Goal: Task Accomplishment & Management: Use online tool/utility

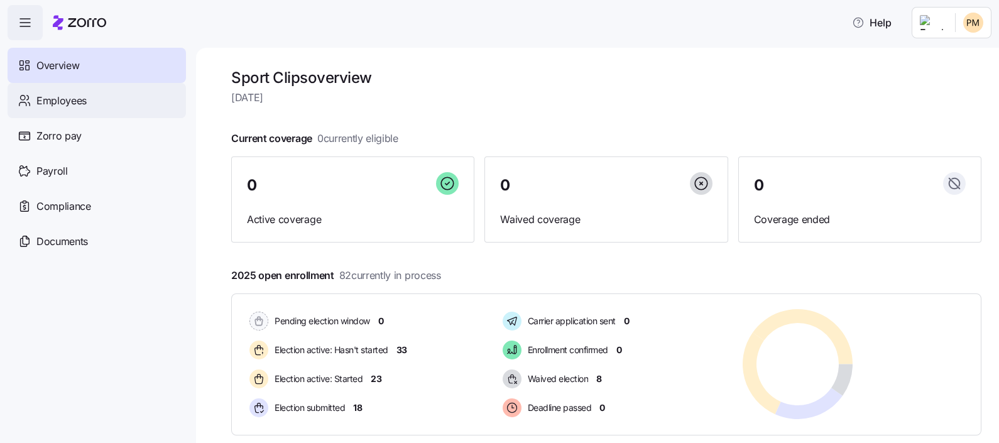
click at [92, 87] on div "Employees" at bounding box center [97, 100] width 178 height 35
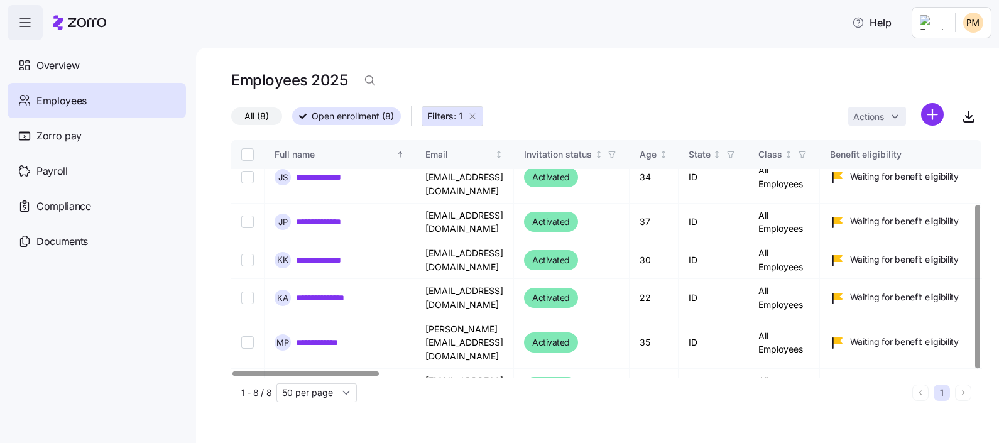
scroll to position [92, 0]
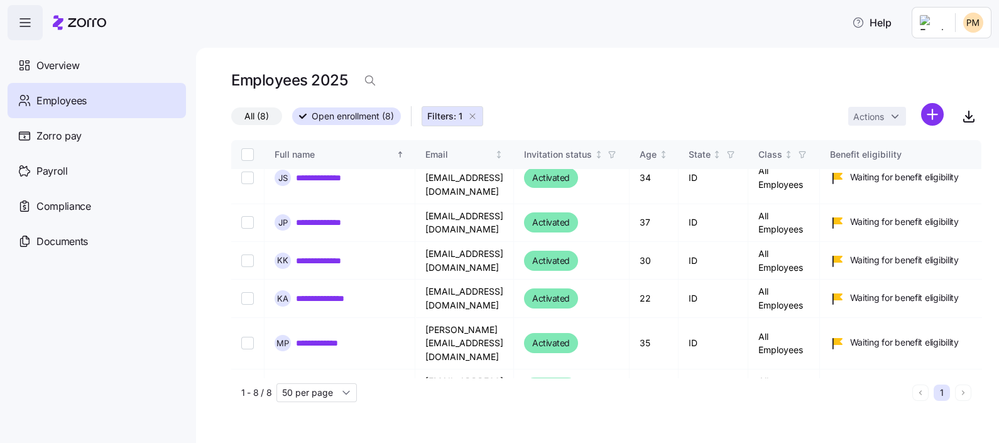
click at [471, 116] on icon "button" at bounding box center [473, 116] width 10 height 10
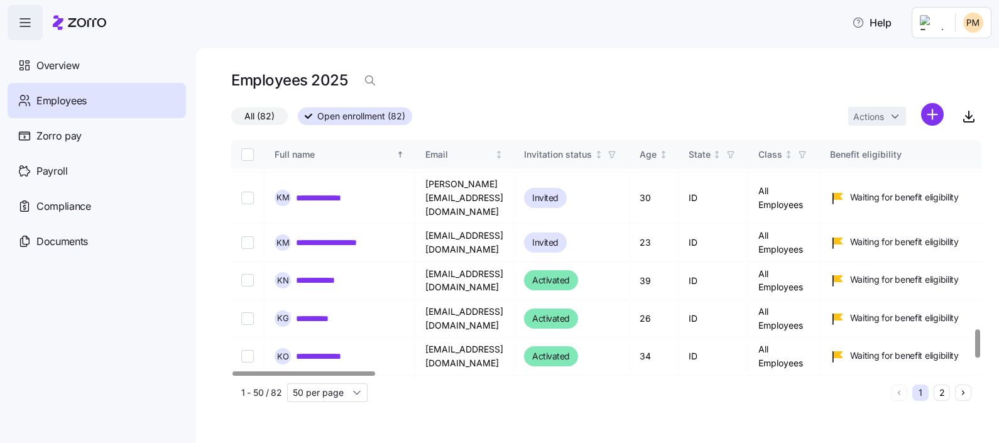
scroll to position [1587, 0]
click at [967, 116] on icon "button" at bounding box center [968, 116] width 15 height 15
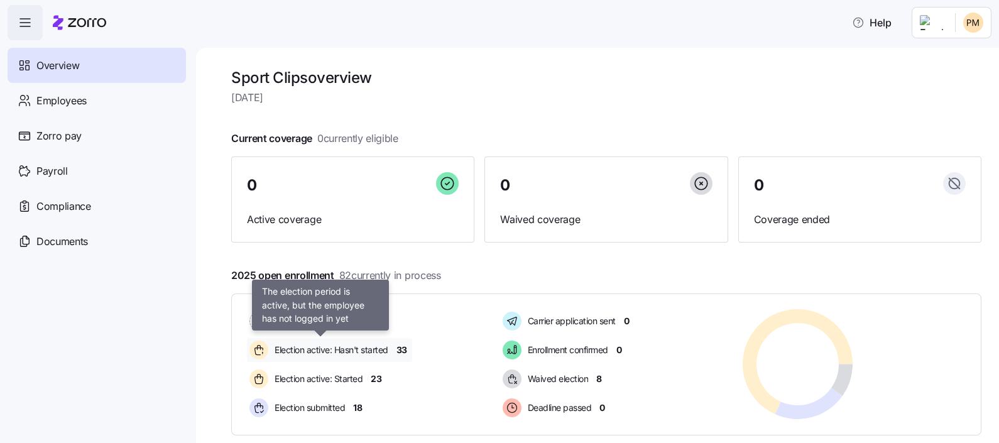
click at [348, 341] on div "Election active: Hasn't started" at bounding box center [320, 350] width 147 height 24
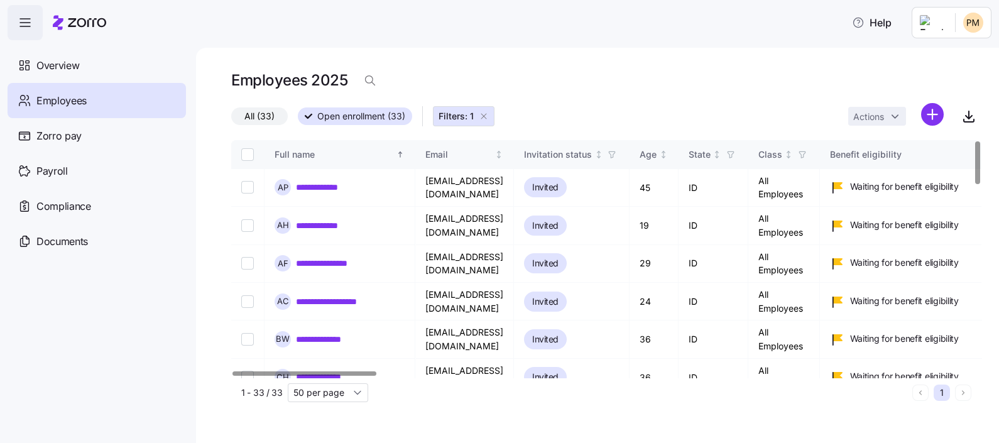
click at [248, 154] on input "Select all records" at bounding box center [247, 154] width 13 height 13
checkbox input "true"
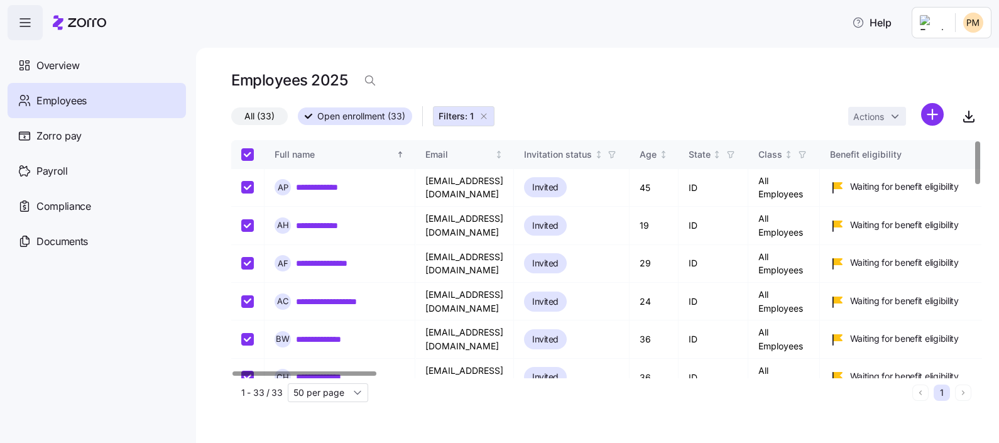
checkbox input "true"
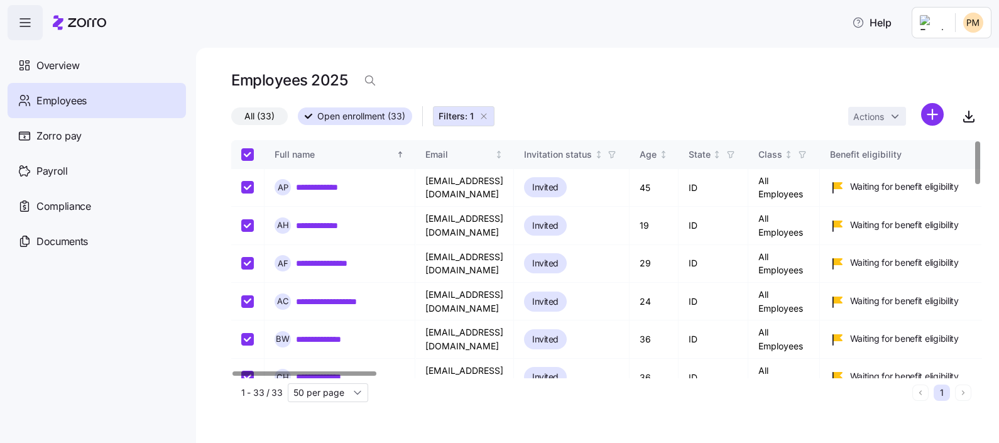
checkbox input "true"
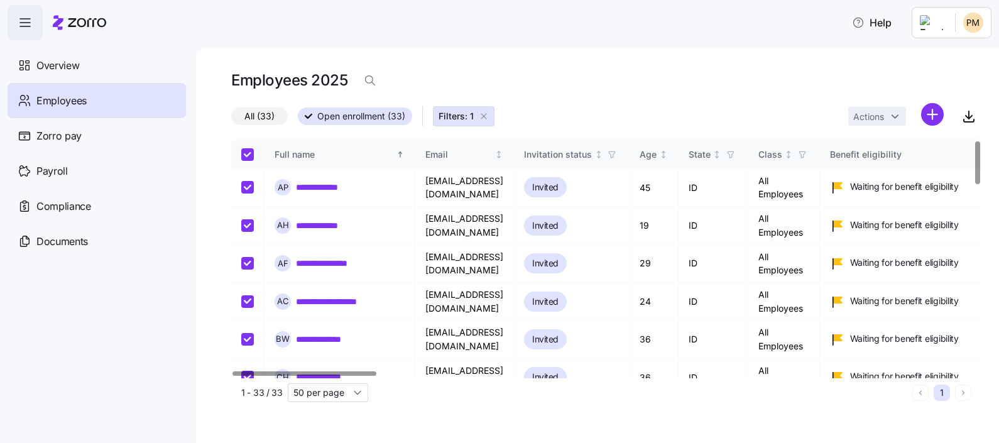
checkbox input "true"
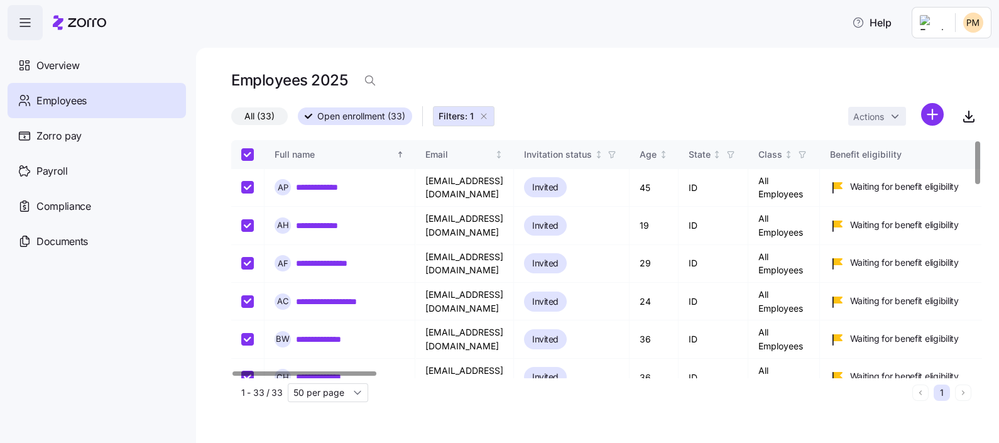
checkbox input "true"
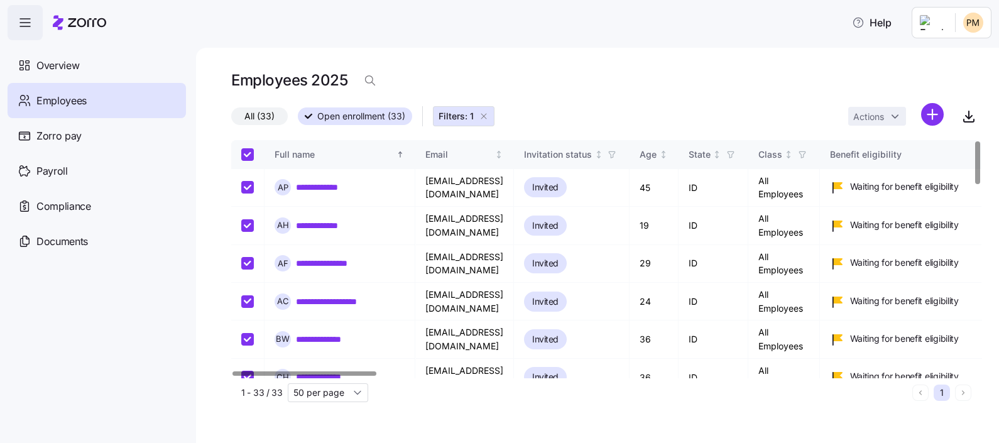
checkbox input "true"
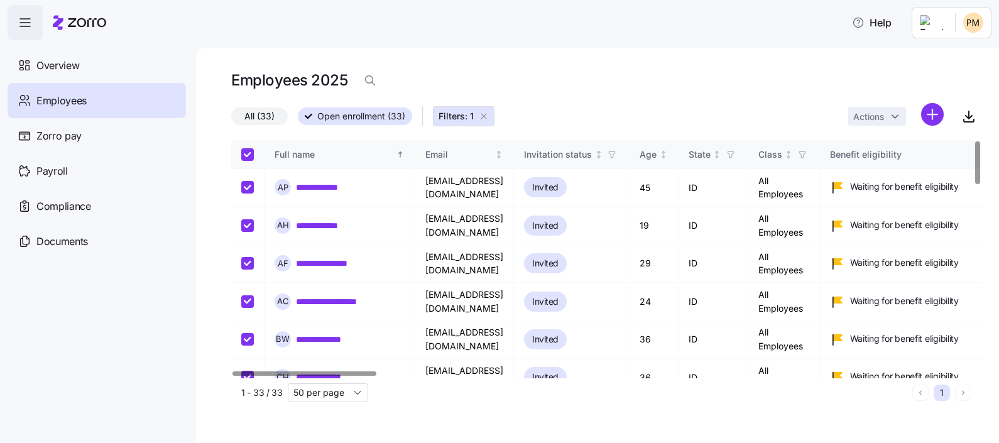
checkbox input "true"
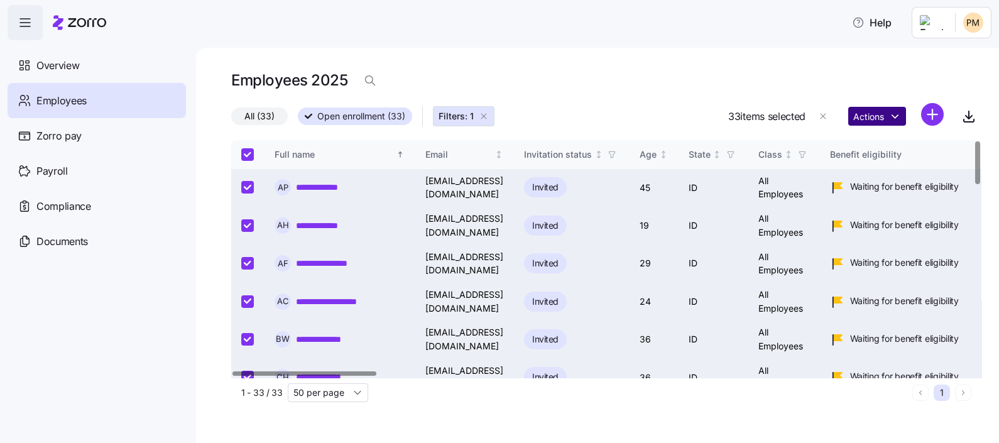
click at [894, 114] on html "**********" at bounding box center [499, 218] width 999 height 436
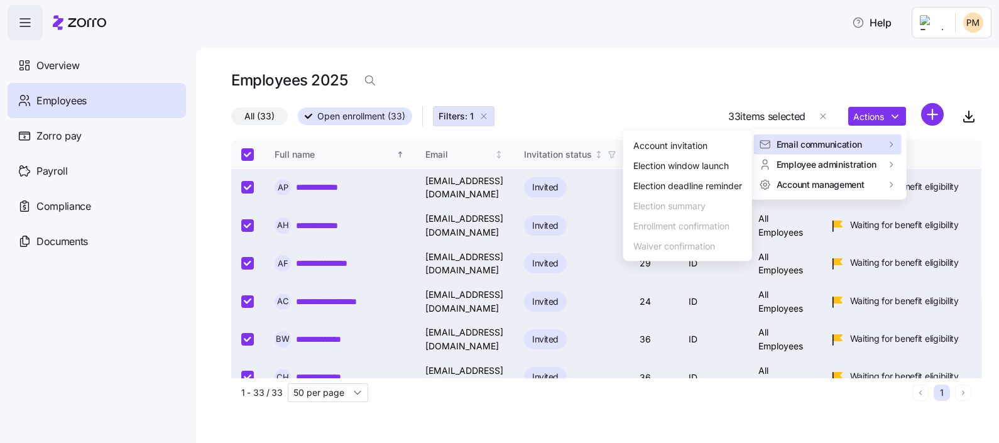
click at [839, 143] on span "Email communication" at bounding box center [819, 144] width 85 height 13
click at [735, 183] on div "Election deadline reminder" at bounding box center [687, 186] width 109 height 14
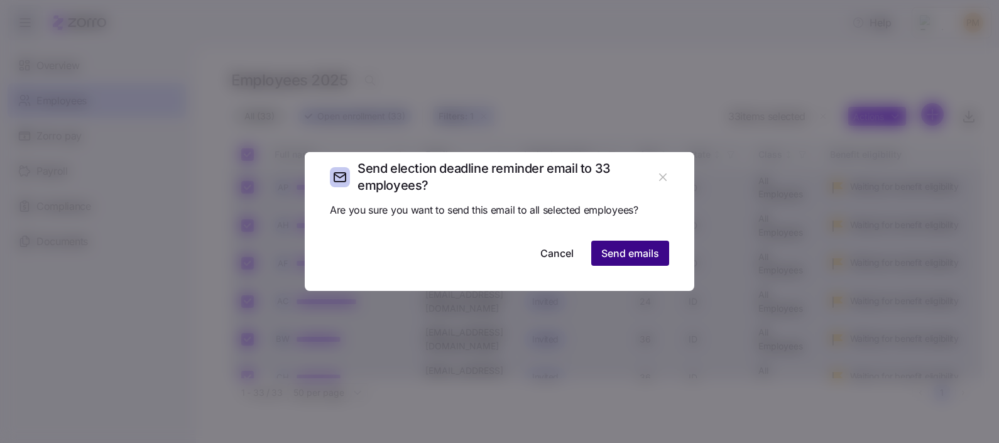
click at [618, 246] on span "Send emails" at bounding box center [630, 253] width 58 height 15
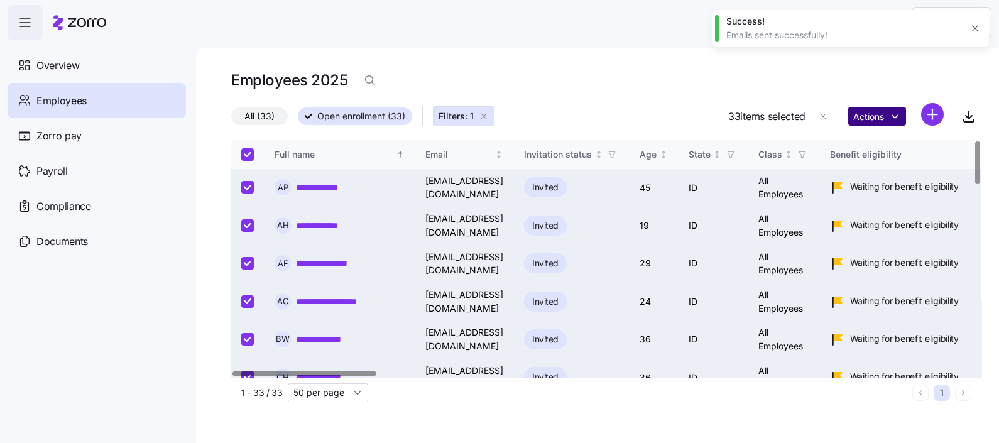
click at [894, 115] on html "**********" at bounding box center [499, 218] width 999 height 436
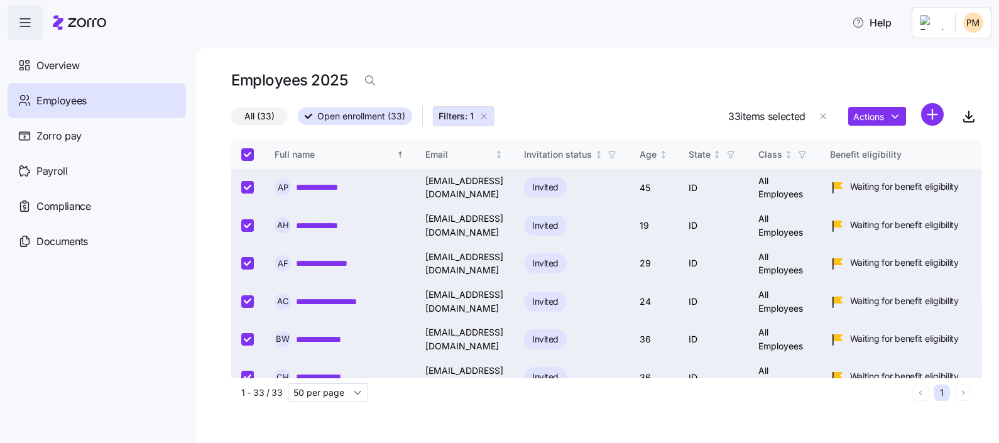
click at [723, 89] on html "**********" at bounding box center [499, 218] width 999 height 436
